Goal: Transaction & Acquisition: Purchase product/service

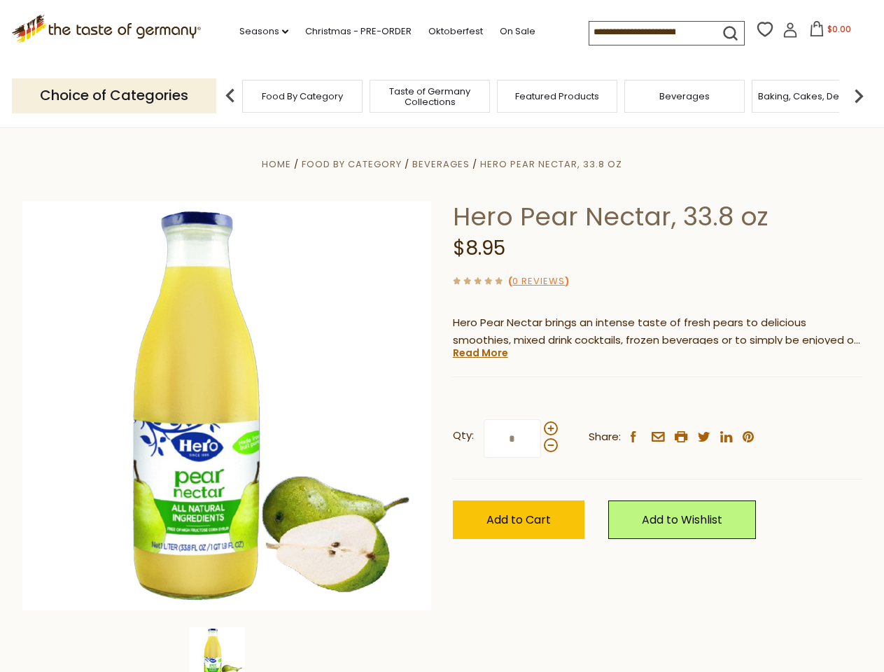
click at [442, 336] on div "Home Food By Category [GEOGRAPHIC_DATA] Hero Pear Nectar, 33.8 oz Hero Pear Nec…" at bounding box center [442, 424] width 861 height 539
click at [258, 31] on link "Seasons dropdown_arrow" at bounding box center [263, 31] width 49 height 15
click at [649, 32] on input at bounding box center [648, 32] width 118 height 20
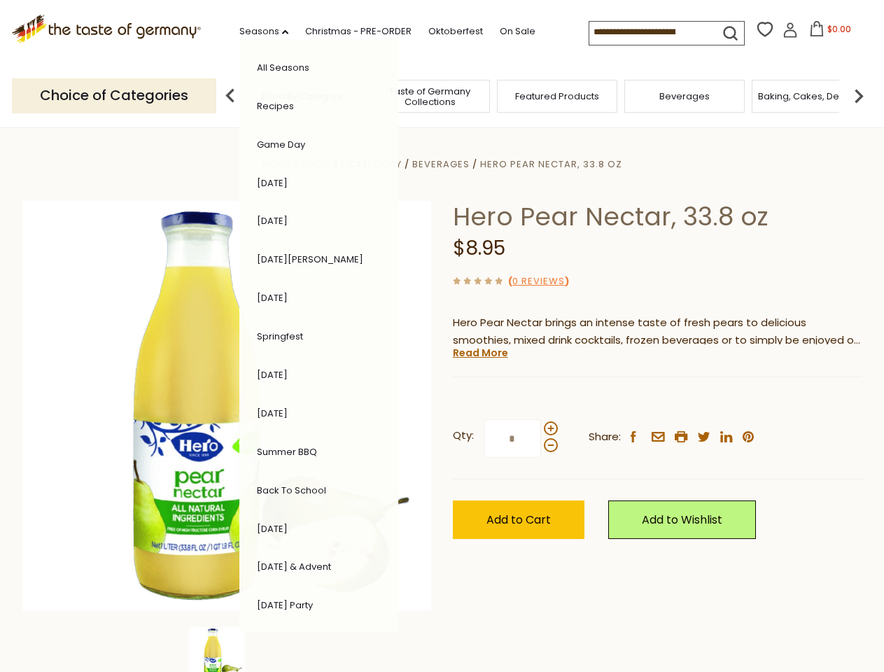
click at [827, 33] on span "$0.00" at bounding box center [839, 29] width 24 height 12
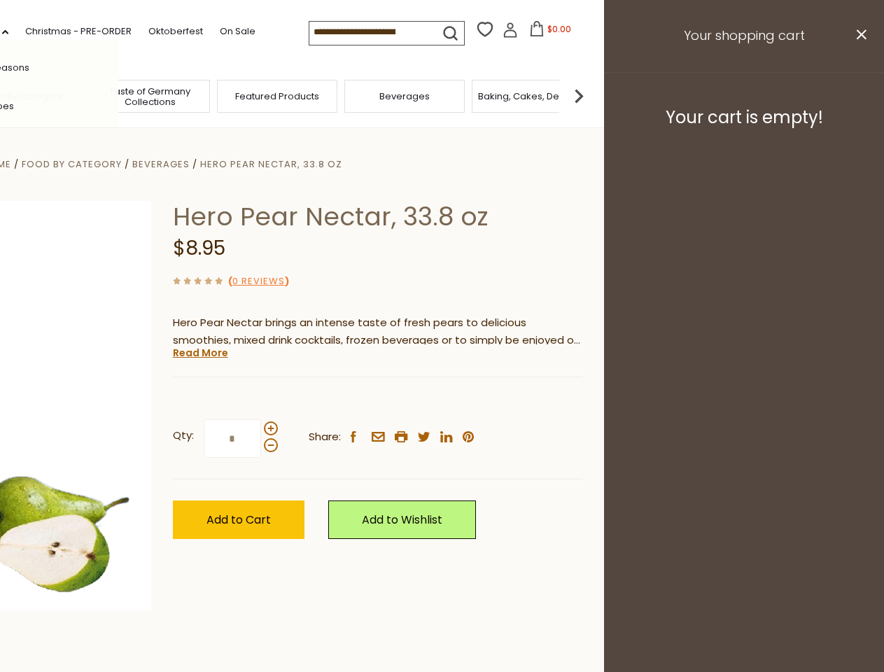
click at [118, 95] on div "All Seasons Recipes Game Day [DATE] [DATE] [DATE][PERSON_NAME] [DATE] Springfes…" at bounding box center [38, 335] width 159 height 593
click at [593, 95] on img at bounding box center [579, 96] width 28 height 28
click at [442, 400] on div "Qty: * Share: facebook email printer twitter linkedin pinterest" at bounding box center [377, 438] width 409 height 81
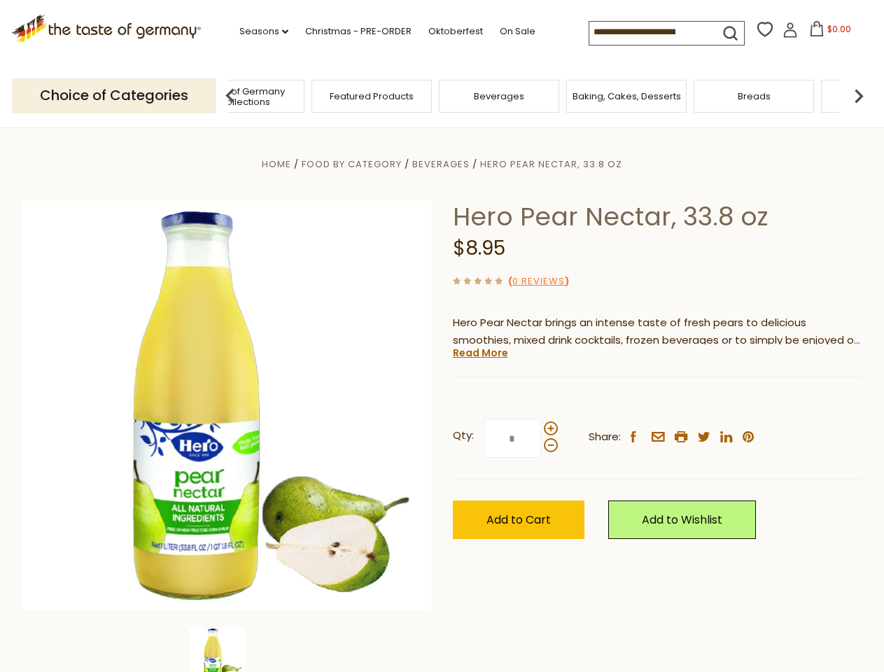
click at [227, 649] on img at bounding box center [217, 655] width 56 height 56
click at [479, 353] on link "Read More" at bounding box center [480, 353] width 55 height 14
